Goal: Transaction & Acquisition: Download file/media

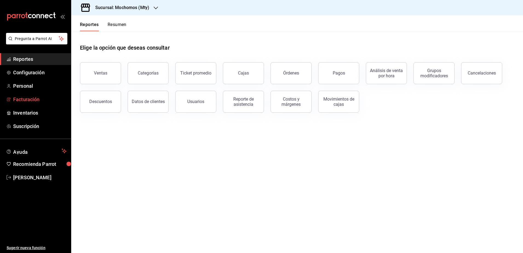
click at [25, 101] on span "Facturación" at bounding box center [39, 99] width 53 height 7
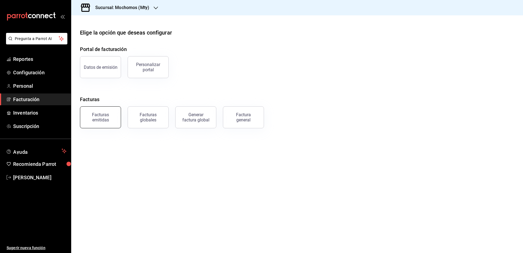
click at [106, 115] on div "Facturas emitidas" at bounding box center [101, 117] width 34 height 10
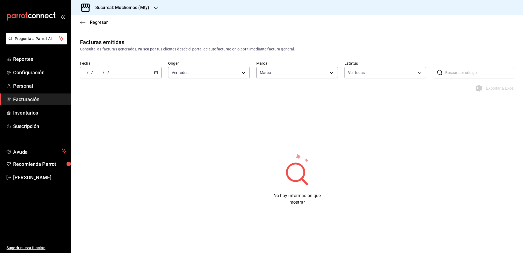
type input "b352ad34-a903-4246-b8b1-197398375429"
click at [156, 74] on icon "button" at bounding box center [156, 73] width 4 height 4
click at [96, 147] on li "Rango de fechas" at bounding box center [105, 151] width 51 height 12
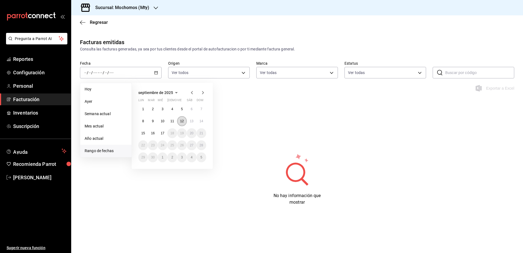
click at [185, 120] on button "12" at bounding box center [182, 121] width 10 height 10
click at [187, 121] on button "13" at bounding box center [192, 121] width 10 height 10
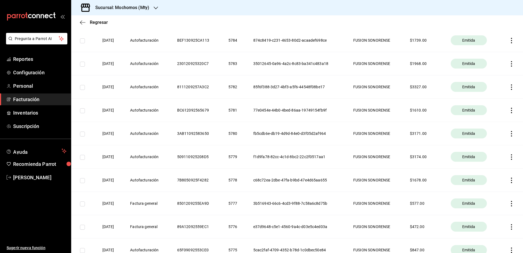
scroll to position [171, 0]
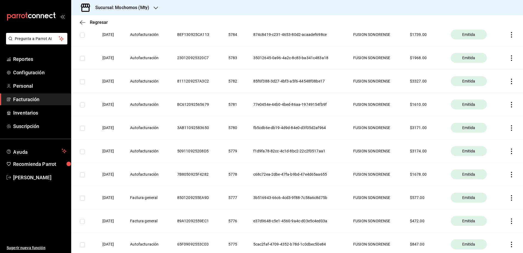
click at [83, 221] on input "checkbox" at bounding box center [82, 221] width 5 height 5
checkbox input "true"
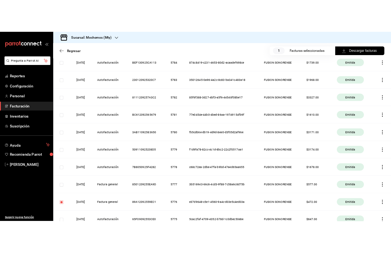
scroll to position [177, 0]
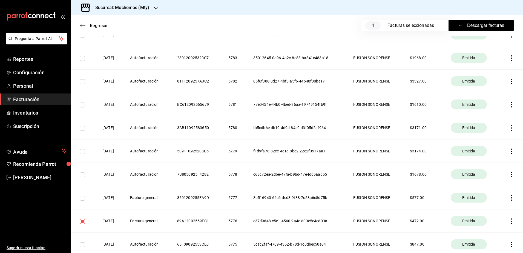
click at [496, 26] on span "Descargar facturas" at bounding box center [481, 25] width 45 height 7
